Goal: Information Seeking & Learning: Learn about a topic

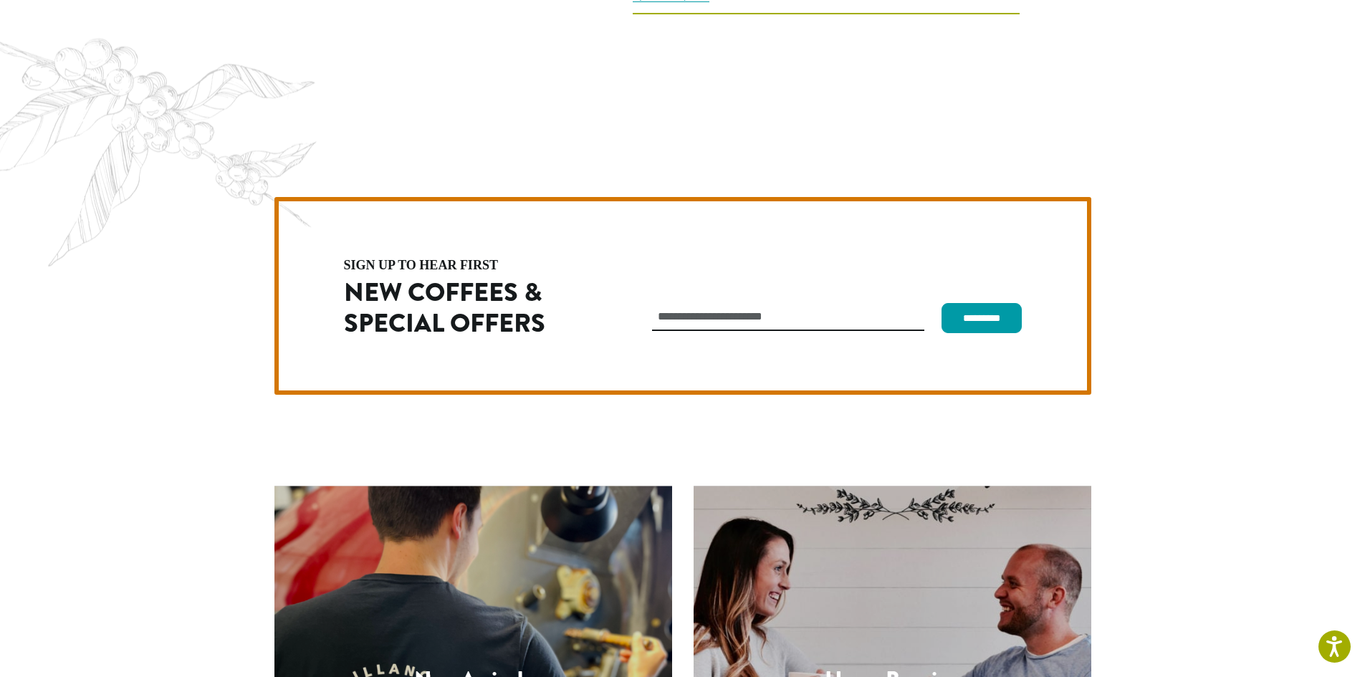
scroll to position [4049, 0]
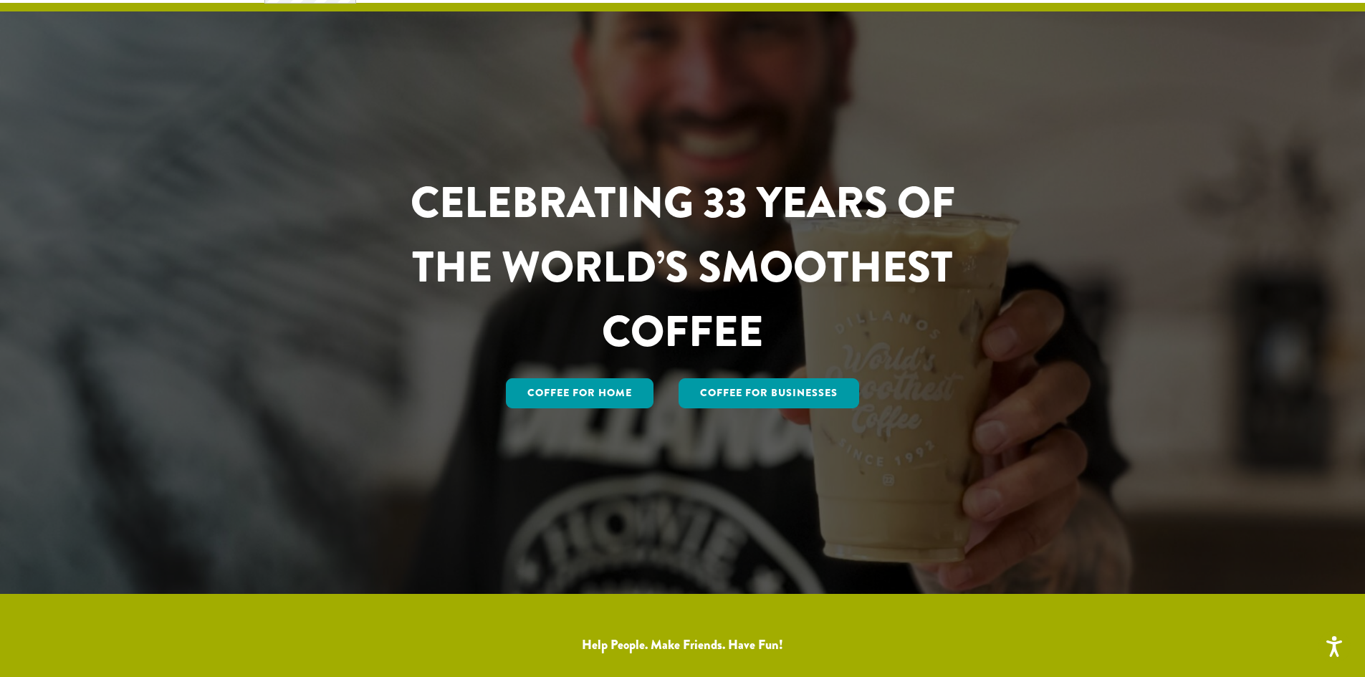
scroll to position [0, 0]
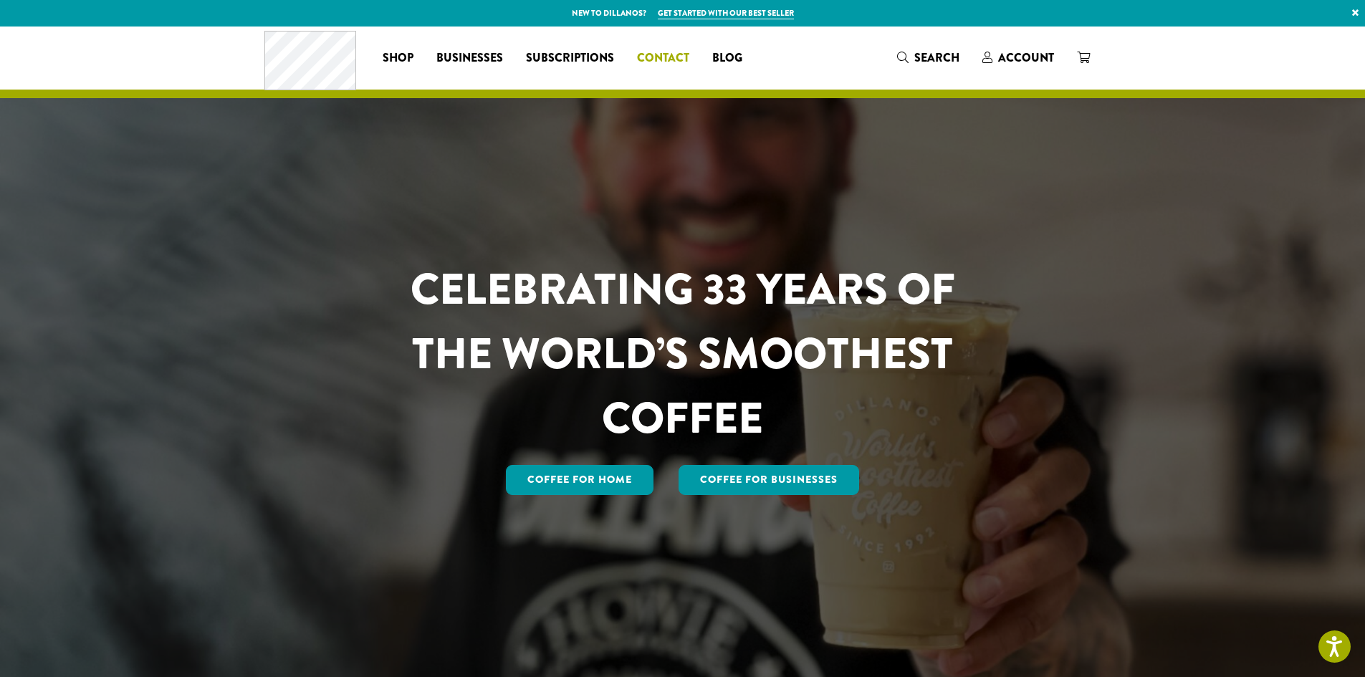
click at [679, 59] on span "Contact" at bounding box center [663, 58] width 52 height 18
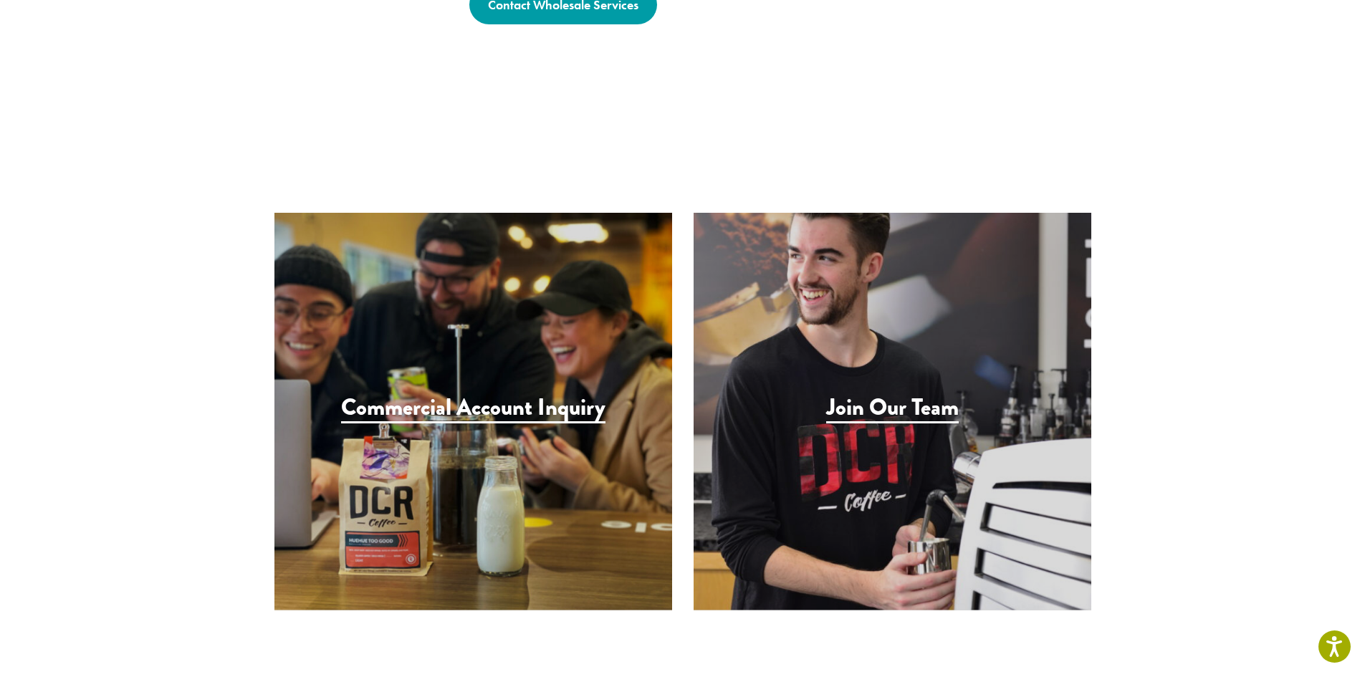
scroll to position [1290, 0]
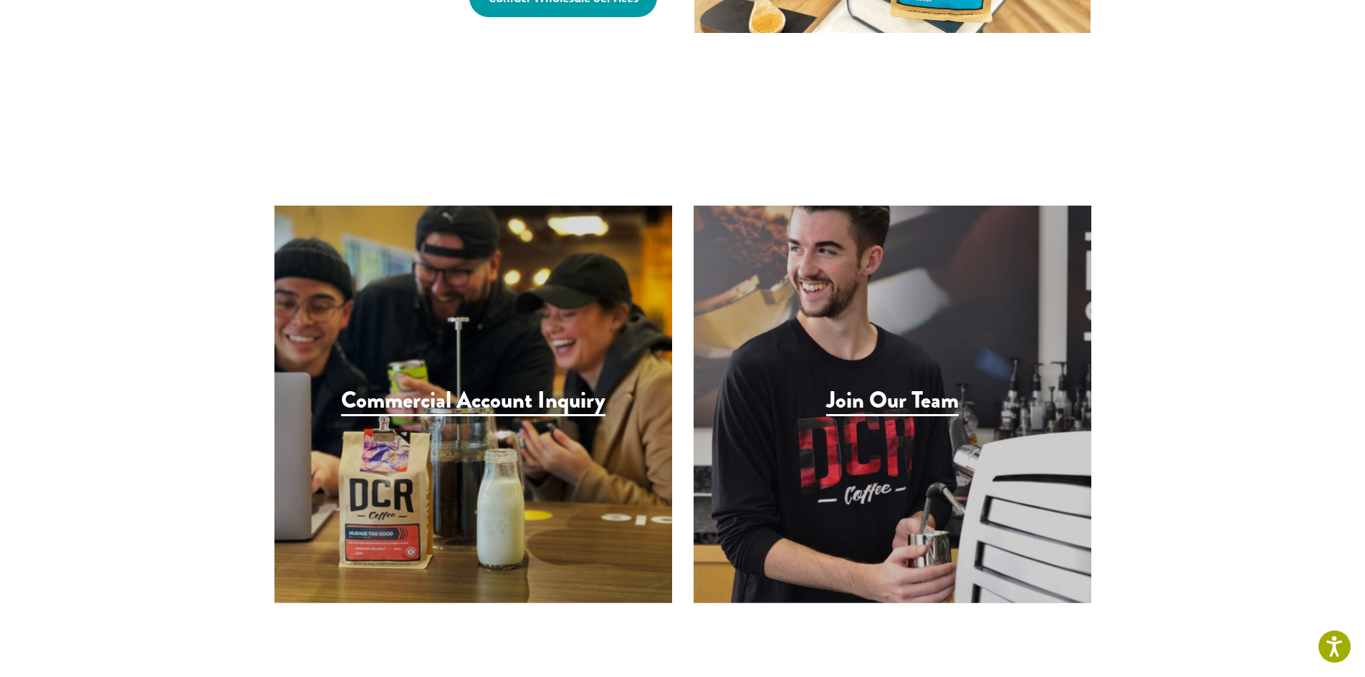
click at [820, 322] on div "Join Our Team" at bounding box center [893, 405] width 398 height 398
click at [851, 387] on h3 "Join Our Team" at bounding box center [892, 401] width 133 height 29
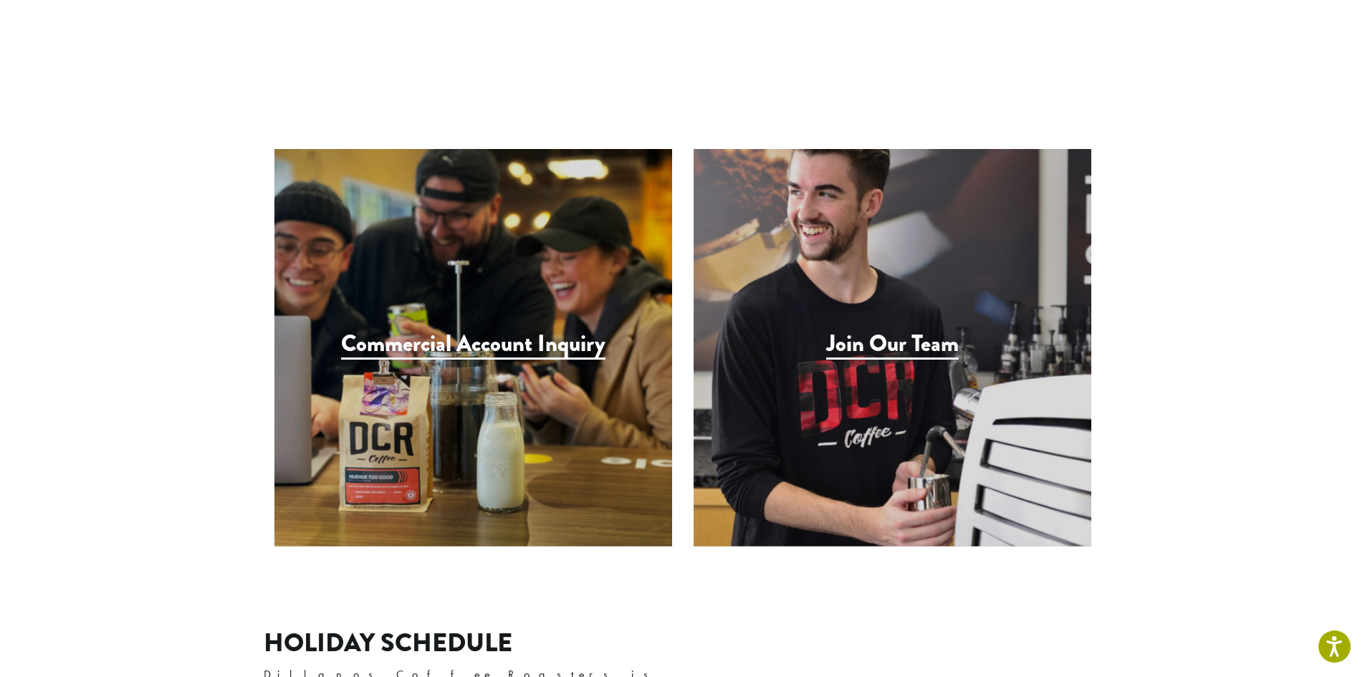
scroll to position [1402, 0]
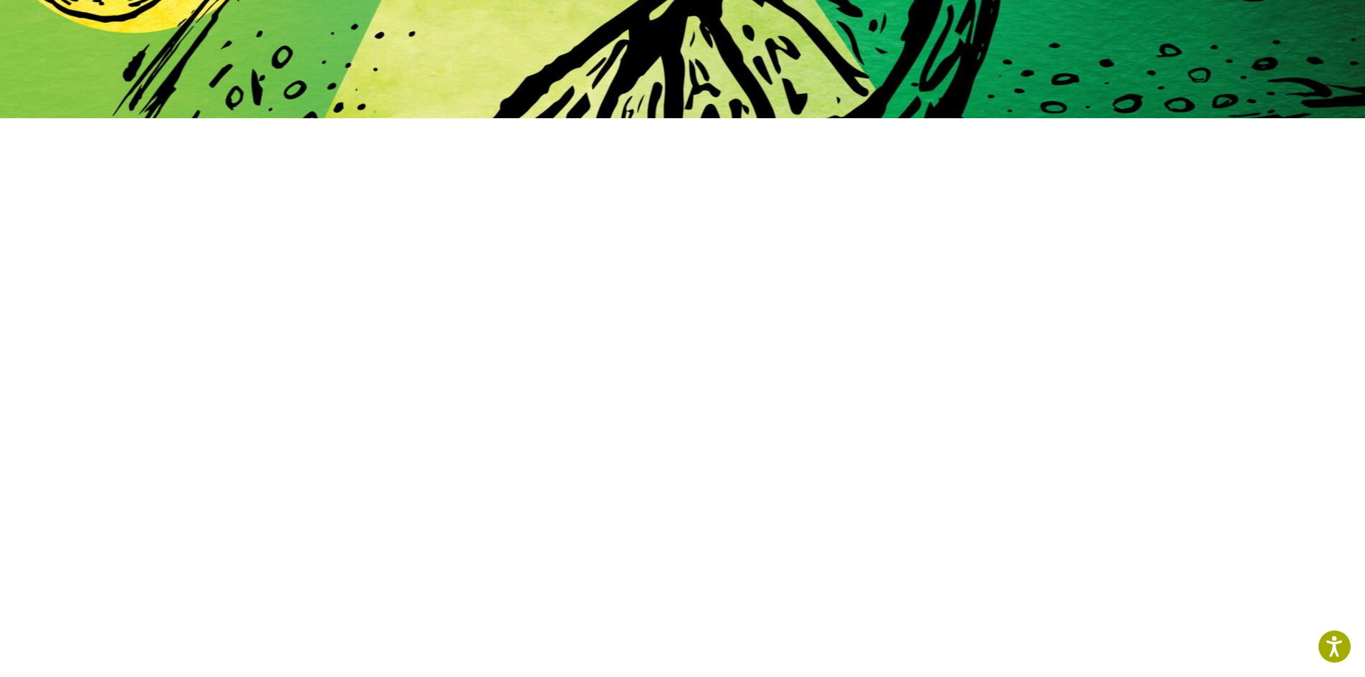
scroll to position [244, 0]
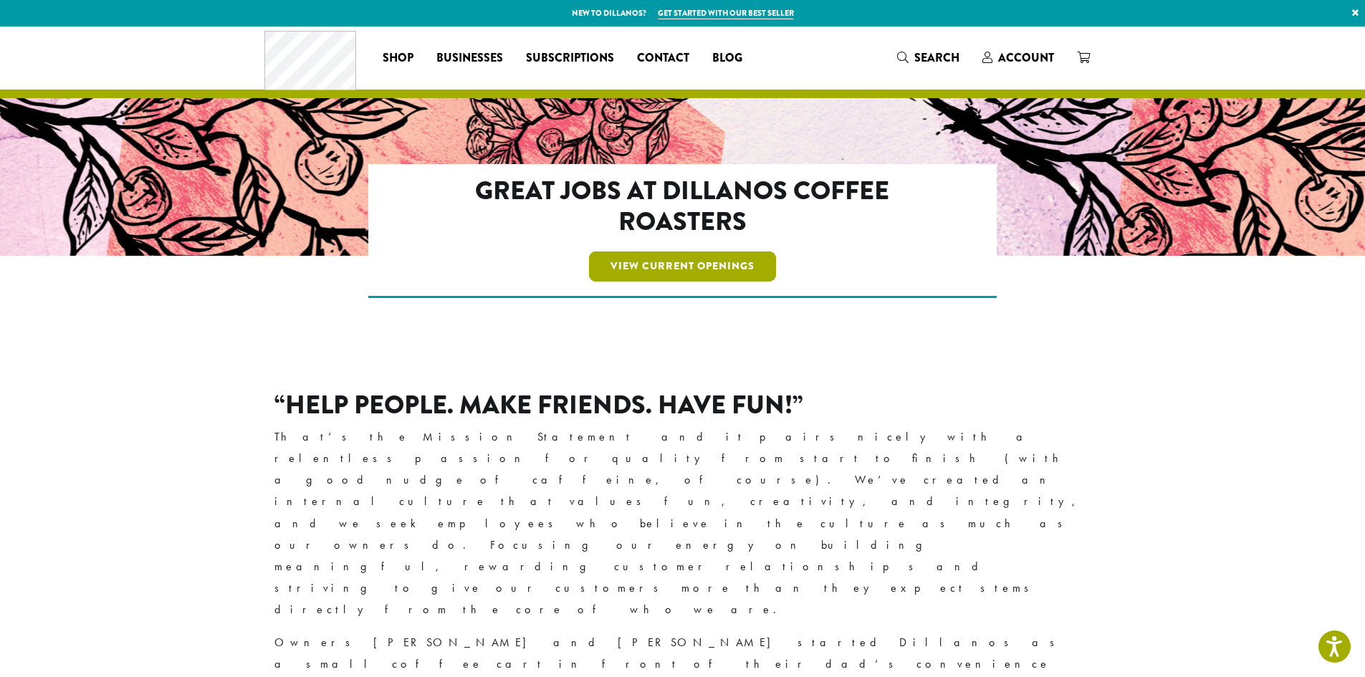
click at [710, 264] on link "View Current Openings" at bounding box center [682, 267] width 187 height 30
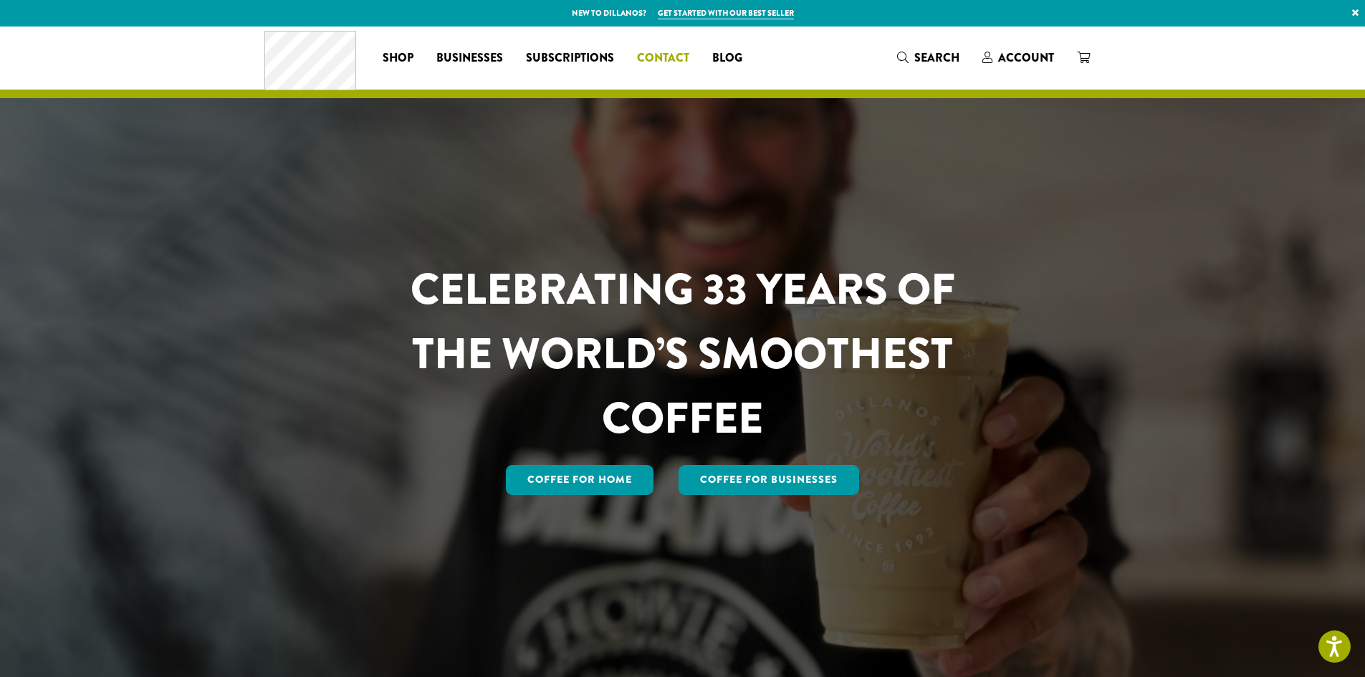
click at [665, 59] on span "Contact" at bounding box center [663, 58] width 52 height 18
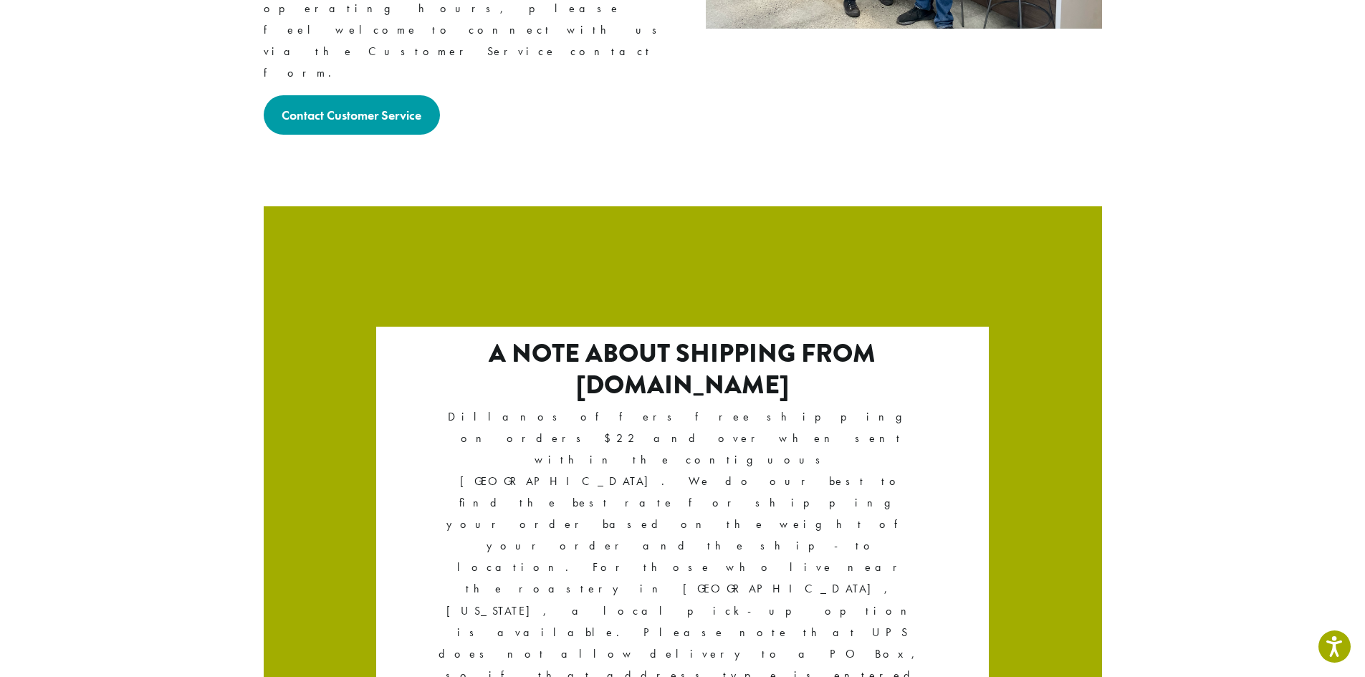
scroll to position [2352, 0]
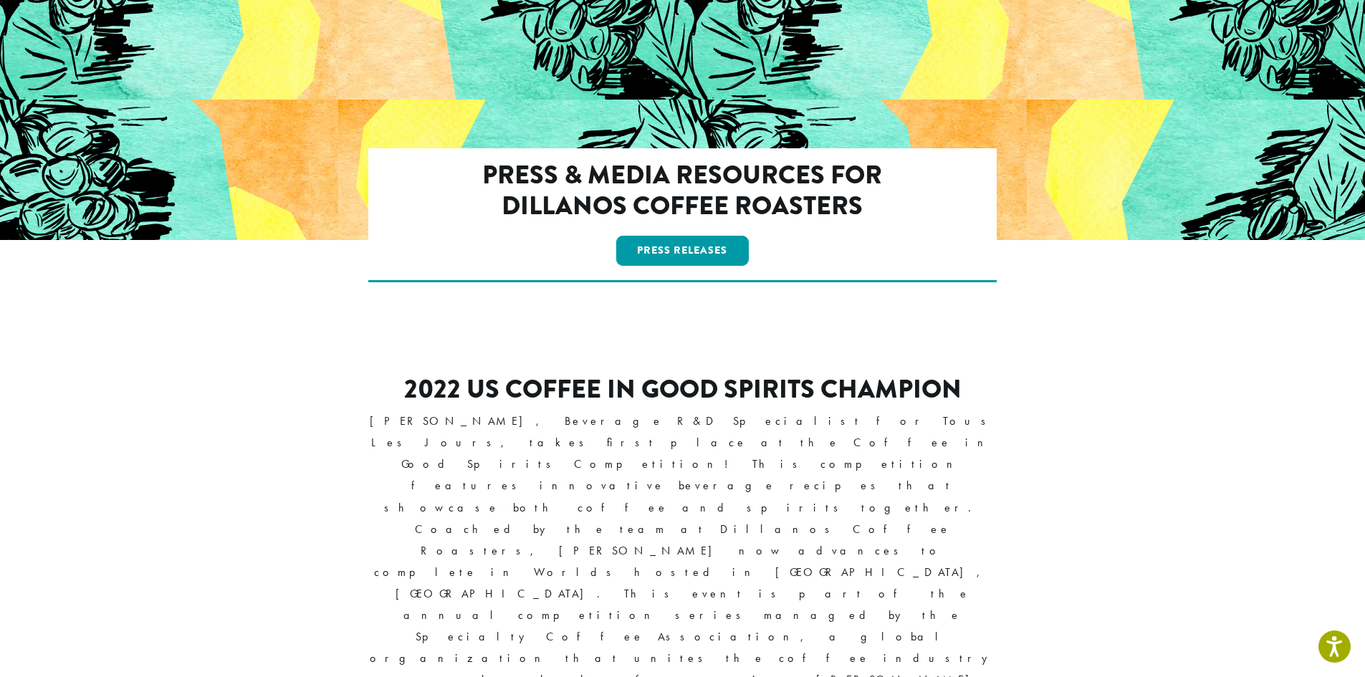
scroll to position [502, 0]
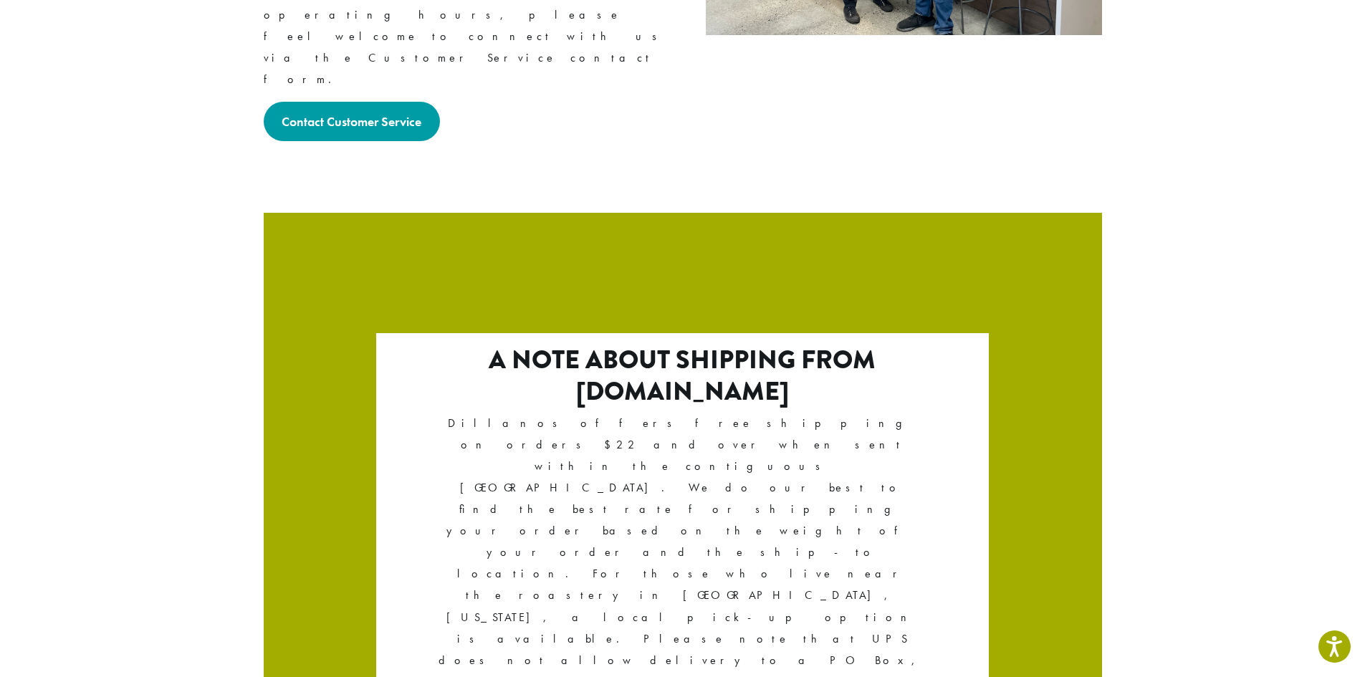
scroll to position [2352, 0]
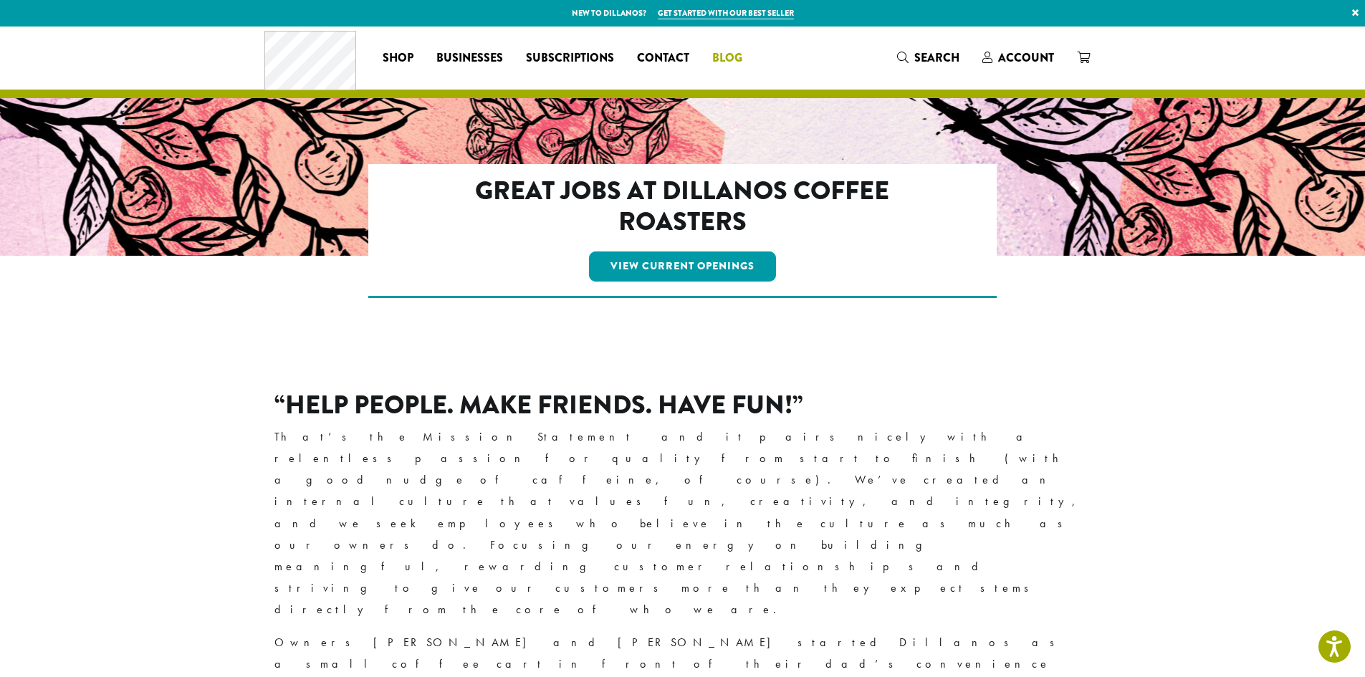
click at [712, 57] on span "Blog" at bounding box center [727, 58] width 30 height 18
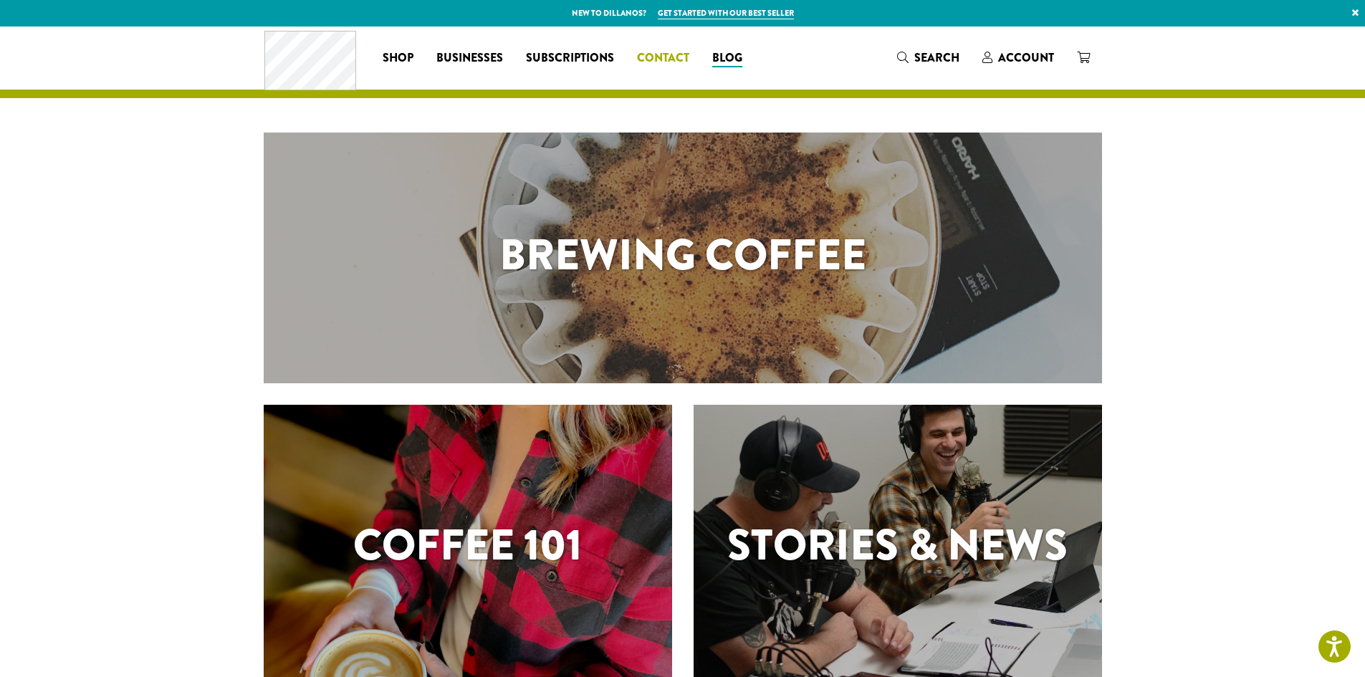
click at [669, 52] on span "Contact" at bounding box center [663, 58] width 52 height 18
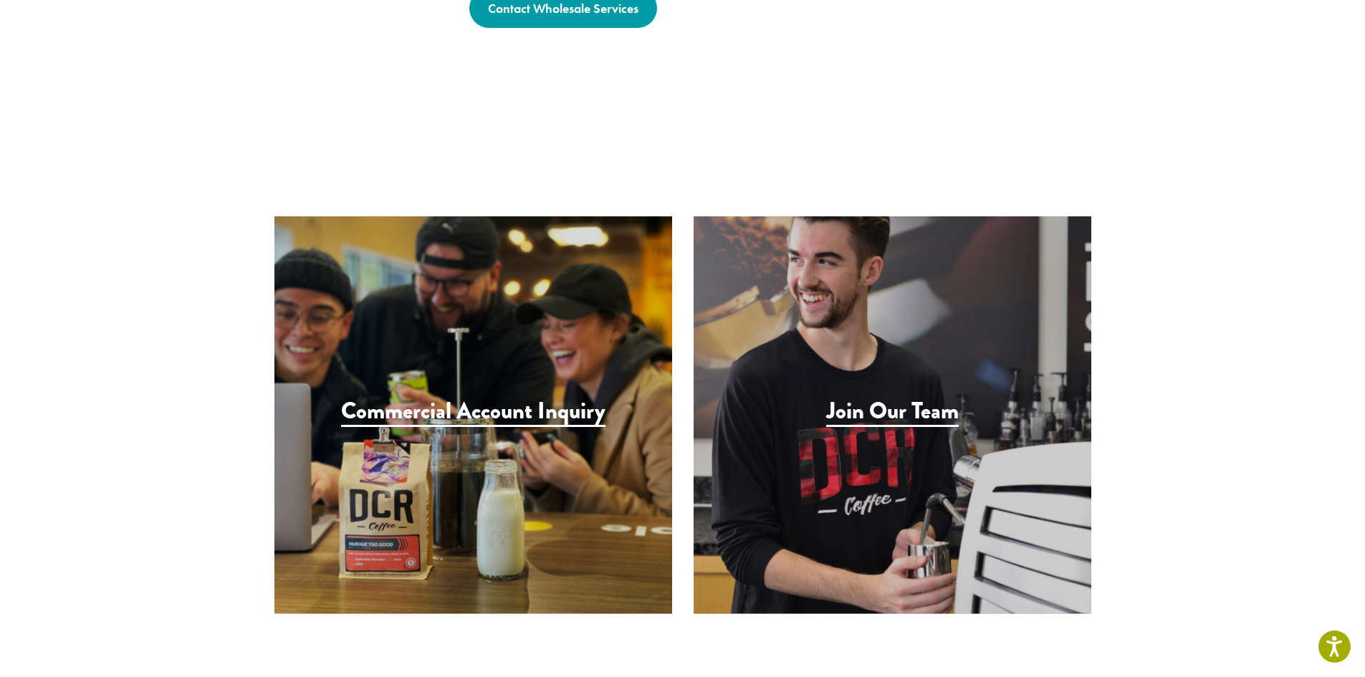
scroll to position [1290, 0]
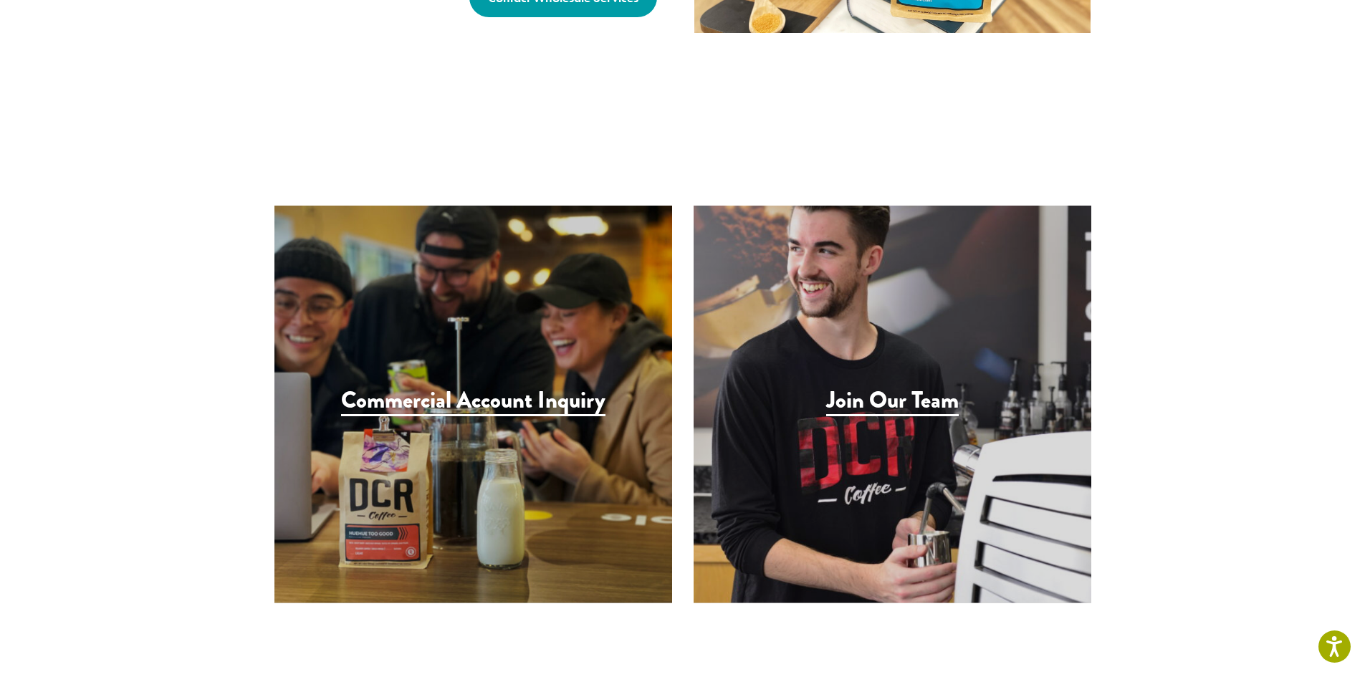
click at [503, 387] on h3 "Commercial Account Inquiry" at bounding box center [473, 401] width 264 height 29
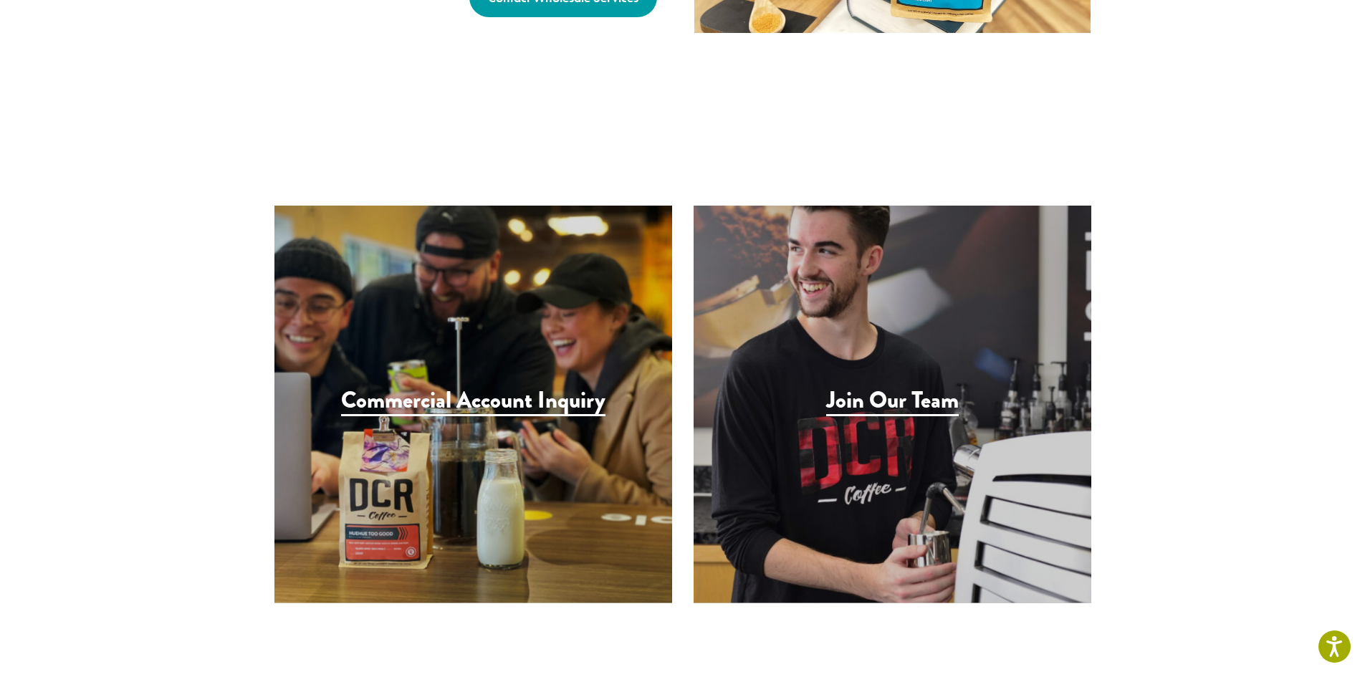
click at [835, 387] on h3 "Join Our Team" at bounding box center [892, 401] width 133 height 29
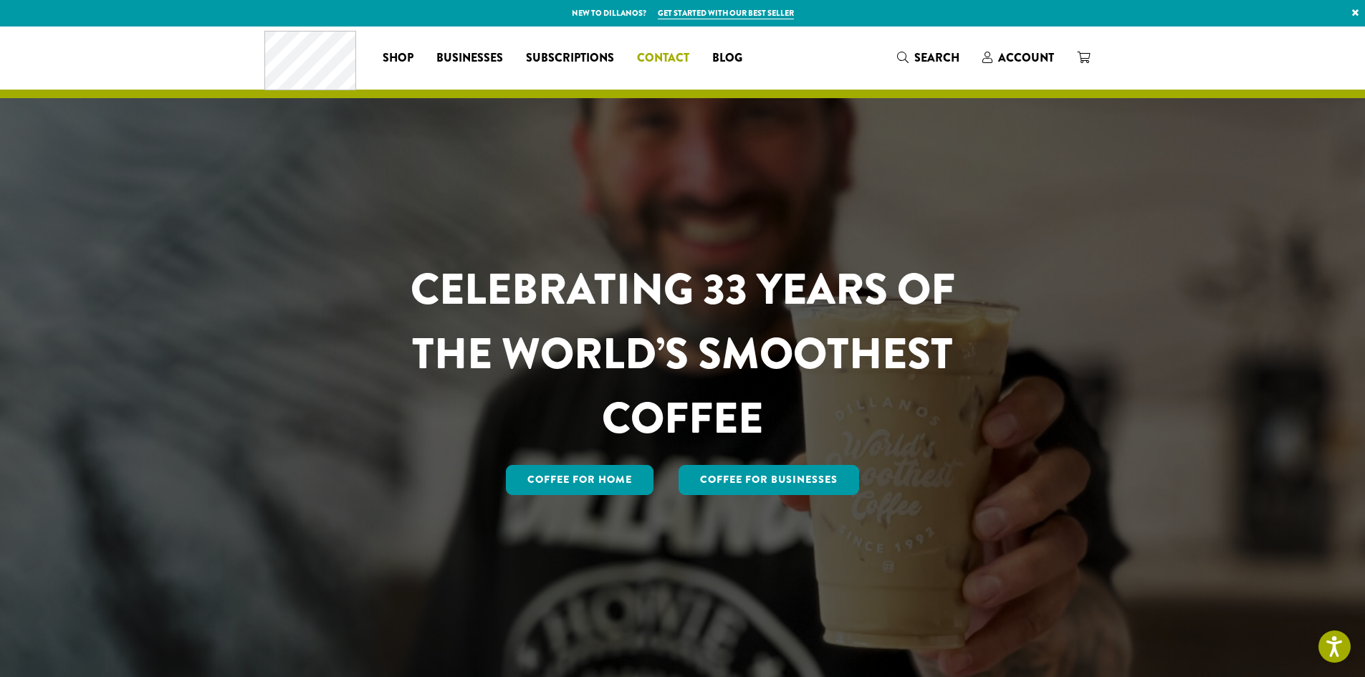
click at [663, 54] on span "Contact" at bounding box center [663, 58] width 52 height 18
